Goal: Information Seeking & Learning: Learn about a topic

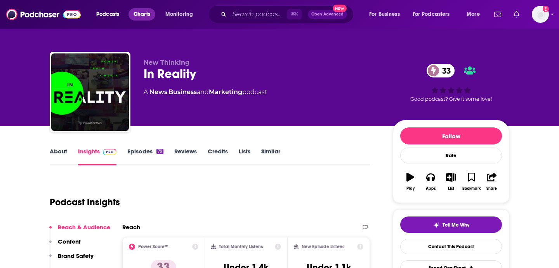
click at [141, 10] on span "Charts" at bounding box center [141, 14] width 17 height 11
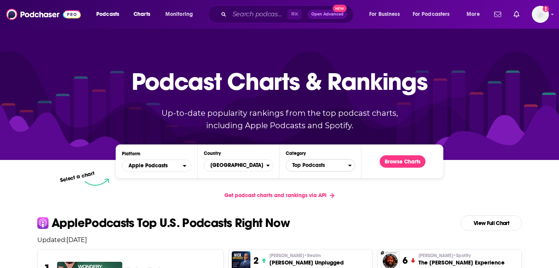
click at [306, 166] on span "Top Podcasts" at bounding box center [317, 165] width 62 height 13
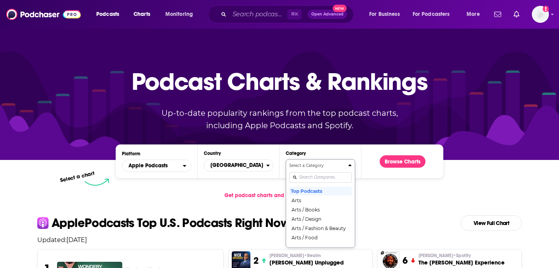
scroll to position [43, 0]
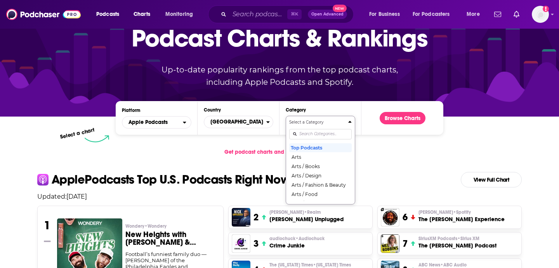
click at [312, 178] on div "Select a Category Top Podcasts Arts Arts / Books Arts / Design Arts / Fashion &…" at bounding box center [320, 160] width 62 height 82
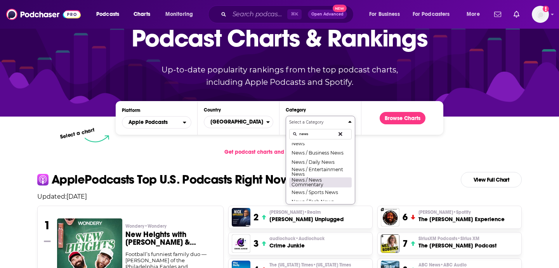
scroll to position [9, 0]
type input "news"
click at [316, 177] on button "News / News Commentary" at bounding box center [320, 177] width 62 height 10
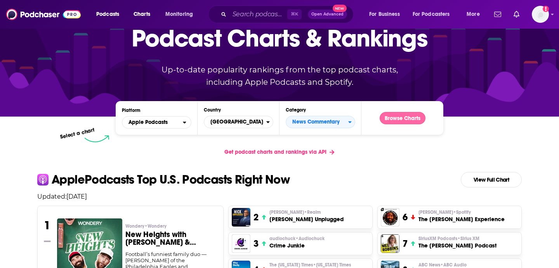
click at [387, 118] on button "Browse Charts" at bounding box center [402, 118] width 46 height 12
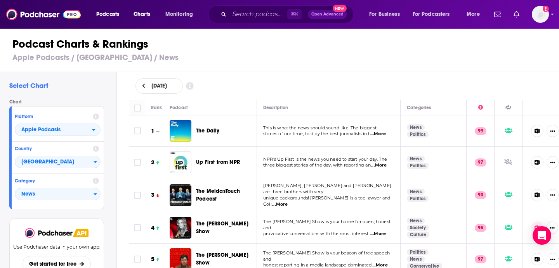
click at [383, 135] on span "...More" at bounding box center [378, 134] width 16 height 6
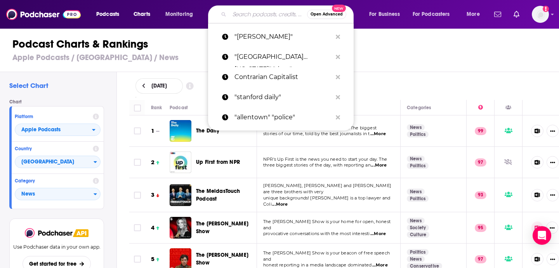
click at [235, 11] on input "Search podcasts, credits, & more..." at bounding box center [268, 14] width 78 height 12
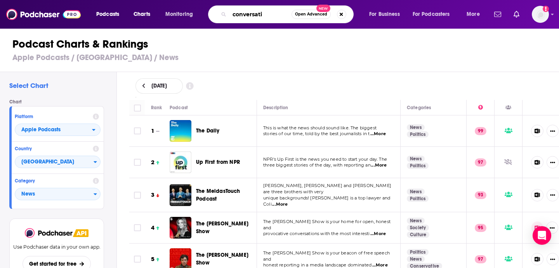
click at [235, 11] on input "conversati" at bounding box center [260, 14] width 62 height 12
type input "[PERSON_NAME]"
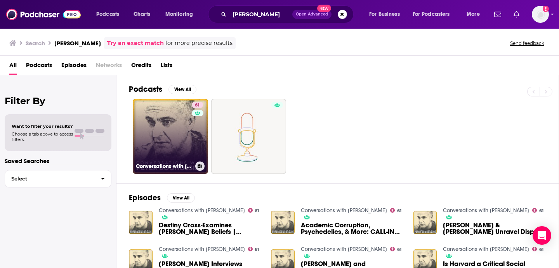
click at [174, 151] on link "61 Conversations with [PERSON_NAME]" at bounding box center [170, 136] width 75 height 75
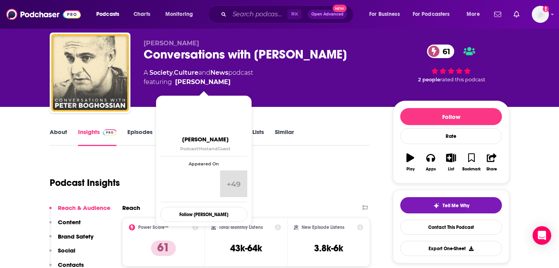
scroll to position [10, 0]
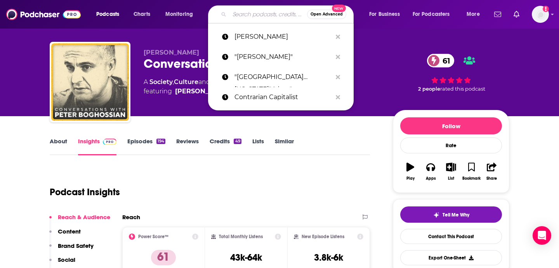
click at [254, 13] on input "Search podcasts, credits, & more..." at bounding box center [268, 14] width 78 height 12
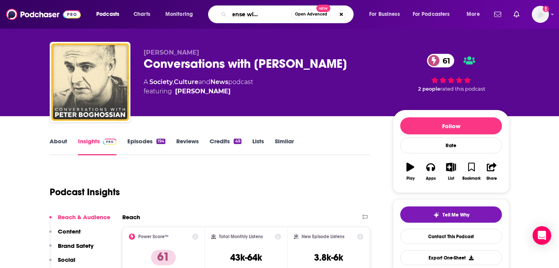
type input "making sense with [PERSON_NAME]"
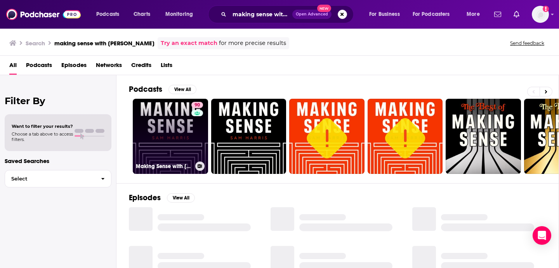
click at [174, 161] on link "90 Making Sense with [PERSON_NAME]" at bounding box center [170, 136] width 75 height 75
